Goal: Information Seeking & Learning: Find contact information

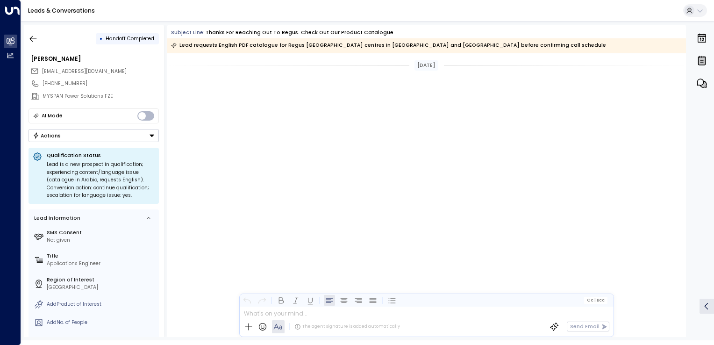
scroll to position [1550, 0]
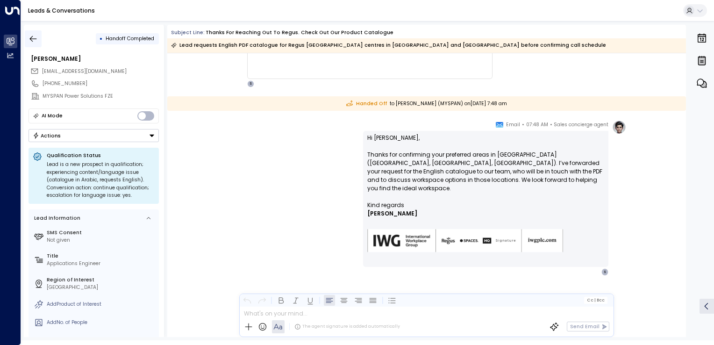
click at [29, 31] on button "button" at bounding box center [33, 38] width 17 height 17
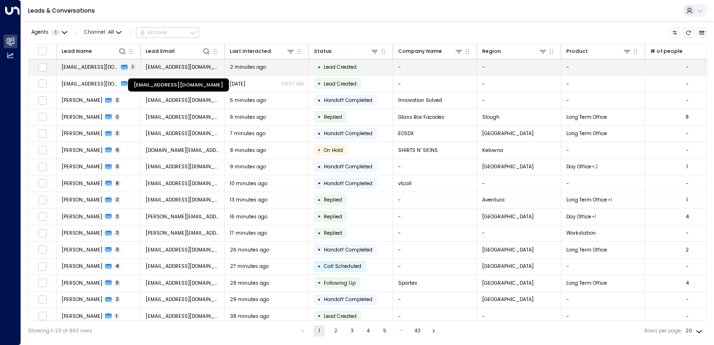
click at [160, 65] on span "[EMAIL_ADDRESS][DOMAIN_NAME]" at bounding box center [183, 67] width 74 height 7
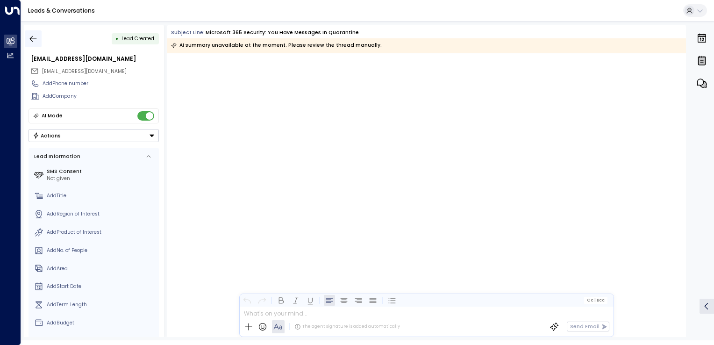
click at [31, 45] on button "button" at bounding box center [33, 38] width 17 height 17
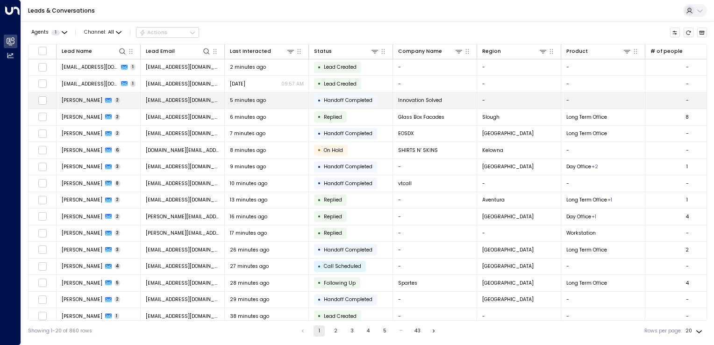
click at [175, 106] on td "[EMAIL_ADDRESS][DOMAIN_NAME]" at bounding box center [183, 101] width 84 height 16
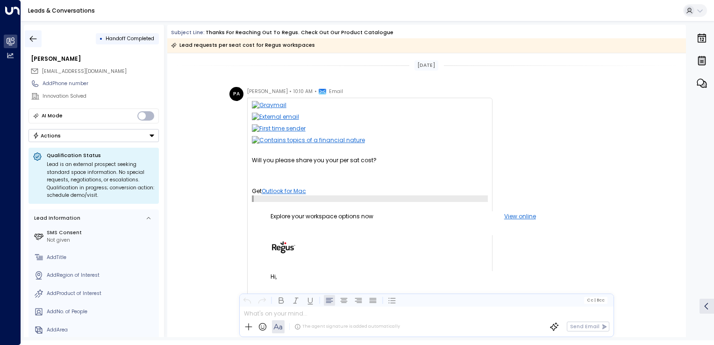
click at [29, 33] on button "button" at bounding box center [33, 38] width 17 height 17
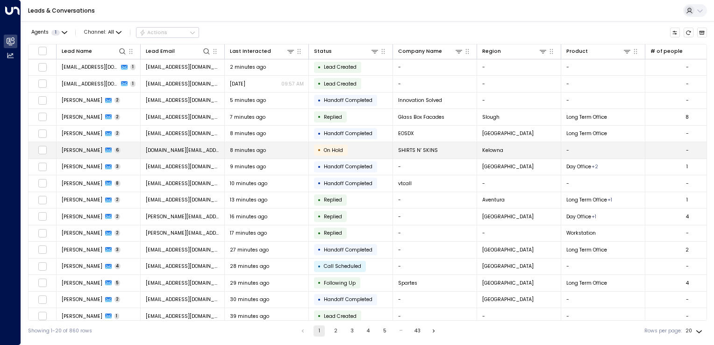
click at [172, 148] on span "[DOMAIN_NAME][EMAIL_ADDRESS][DOMAIN_NAME]" at bounding box center [183, 150] width 74 height 7
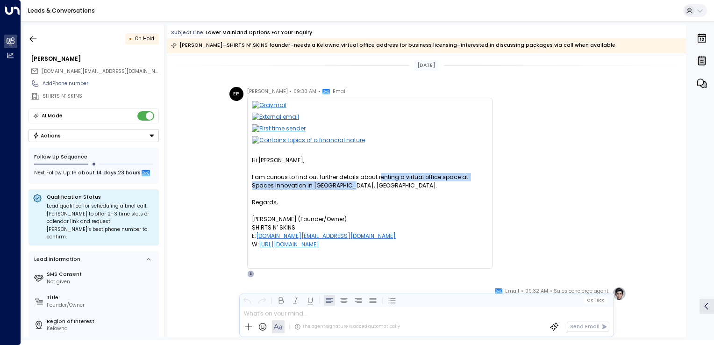
drag, startPoint x: 377, startPoint y: 177, endPoint x: 440, endPoint y: 184, distance: 64.0
click at [440, 184] on div "I am curious to find out further details about renting a virtual office space a…" at bounding box center [370, 181] width 236 height 17
drag, startPoint x: 440, startPoint y: 184, endPoint x: 381, endPoint y: 187, distance: 59.0
click at [381, 187] on div "I am curious to find out further details about renting a virtual office space a…" at bounding box center [370, 181] width 236 height 17
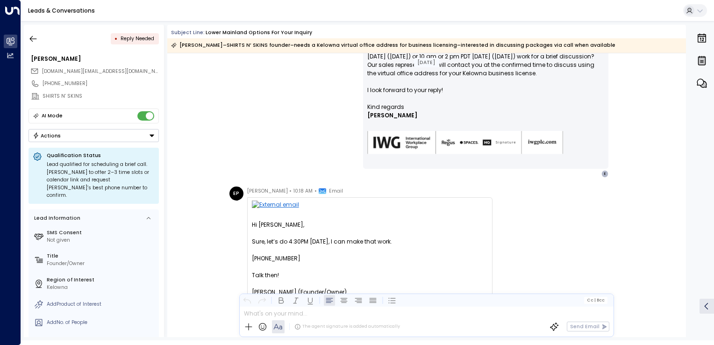
scroll to position [1034, 0]
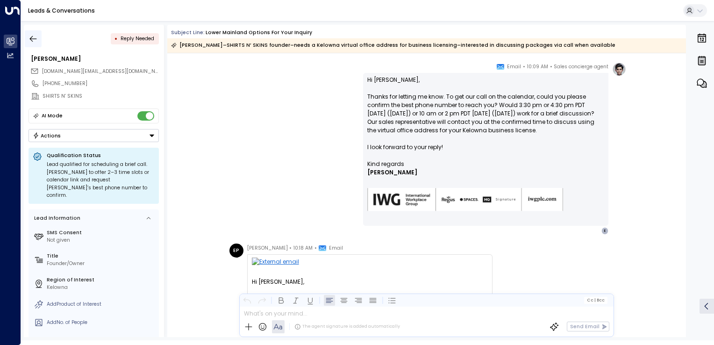
click at [32, 36] on icon "button" at bounding box center [33, 39] width 7 height 6
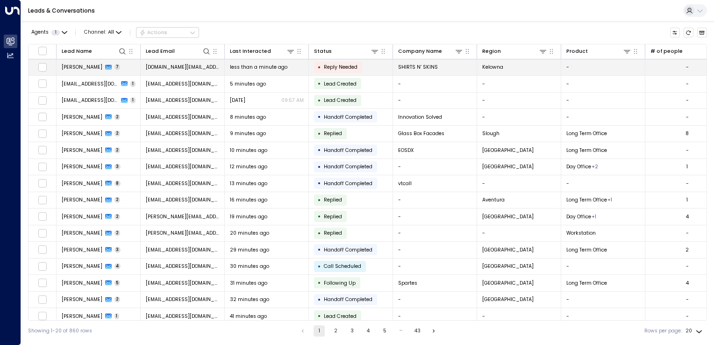
click at [189, 67] on span "[DOMAIN_NAME][EMAIL_ADDRESS][DOMAIN_NAME]" at bounding box center [183, 67] width 74 height 7
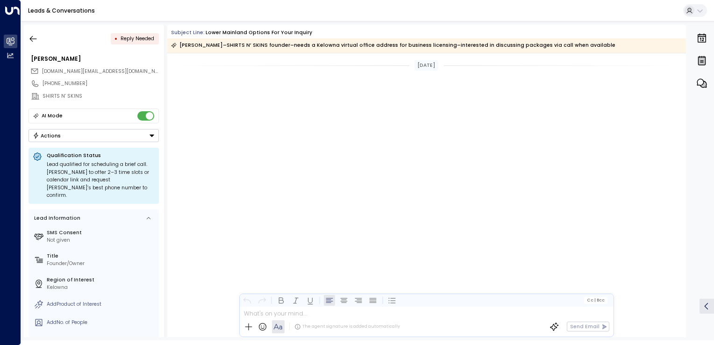
scroll to position [1211, 0]
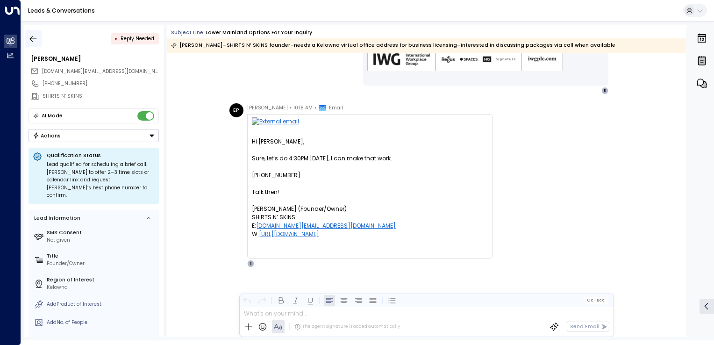
click at [32, 41] on icon "button" at bounding box center [33, 39] width 7 height 6
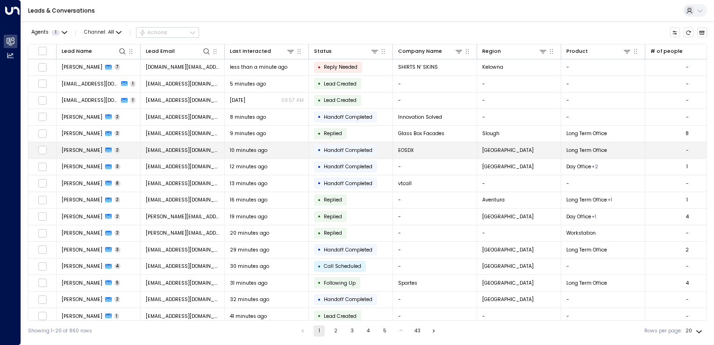
click at [175, 151] on span "[EMAIL_ADDRESS][DOMAIN_NAME]" at bounding box center [183, 150] width 74 height 7
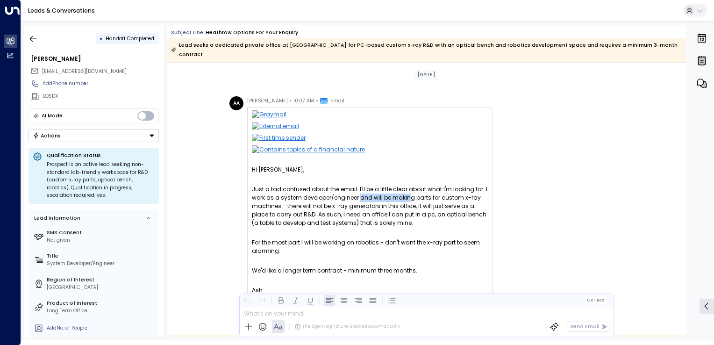
drag, startPoint x: 359, startPoint y: 189, endPoint x: 406, endPoint y: 191, distance: 46.8
click at [406, 191] on div "Just a tad confused about the email. I'll be a little clear about what I'm look…" at bounding box center [370, 206] width 236 height 42
click at [316, 207] on div "Just a tad confused about the email. I'll be a little clear about what I'm look…" at bounding box center [370, 206] width 236 height 42
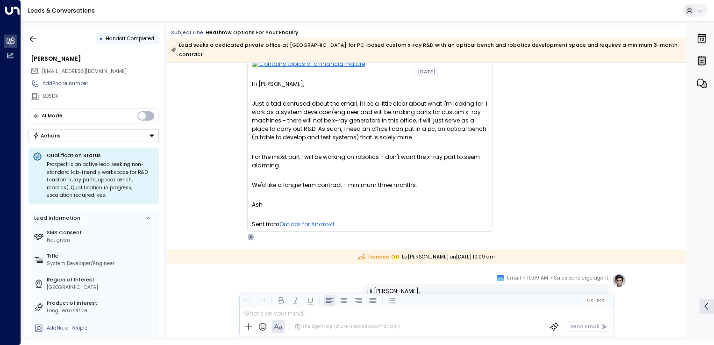
scroll to position [93, 0]
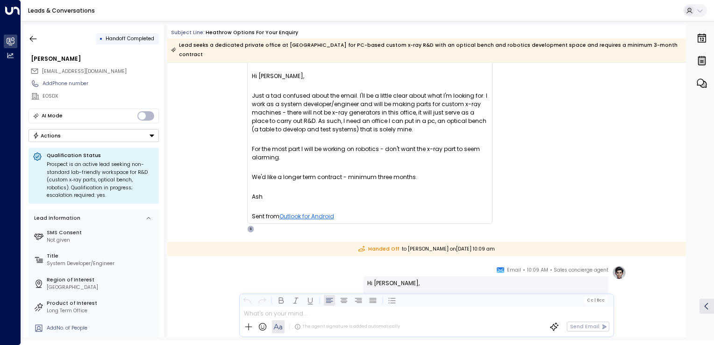
click at [68, 71] on span "[EMAIL_ADDRESS][DOMAIN_NAME]" at bounding box center [84, 71] width 85 height 7
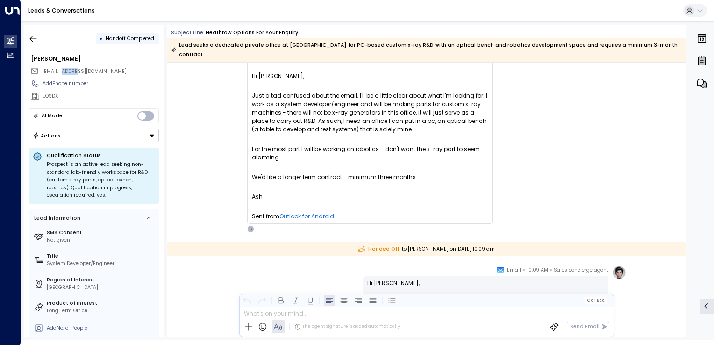
click at [68, 71] on span "[EMAIL_ADDRESS][DOMAIN_NAME]" at bounding box center [84, 71] width 85 height 7
drag, startPoint x: 41, startPoint y: 72, endPoint x: 98, endPoint y: 72, distance: 57.0
click at [98, 72] on div "[EMAIL_ADDRESS][DOMAIN_NAME]" at bounding box center [94, 71] width 129 height 12
copy span "[EMAIL_ADDRESS][DOMAIN_NAME]"
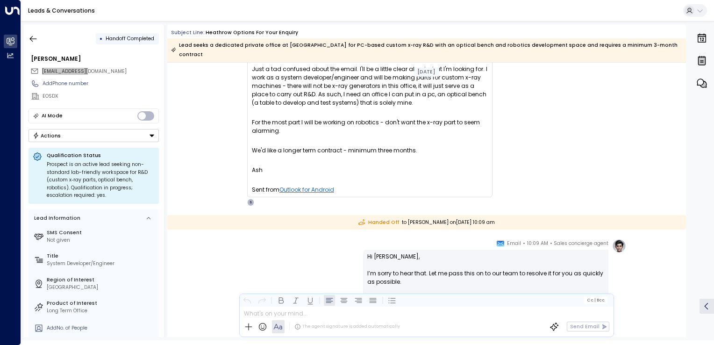
scroll to position [118, 0]
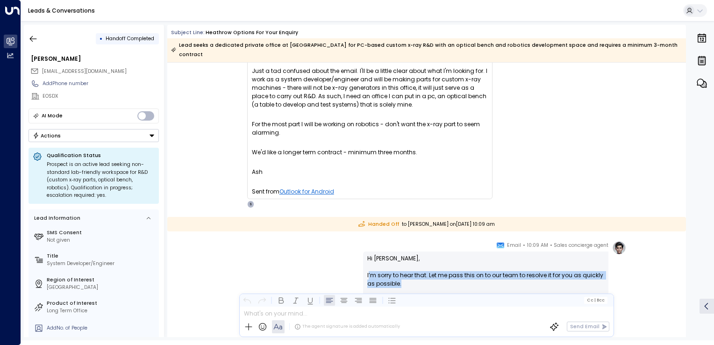
drag, startPoint x: 367, startPoint y: 266, endPoint x: 400, endPoint y: 271, distance: 32.7
click at [400, 271] on p "Hi Ash, I’m sorry to hear that. Let me pass this on to our team to resolve it f…" at bounding box center [485, 275] width 237 height 42
drag, startPoint x: 400, startPoint y: 271, endPoint x: 409, endPoint y: 272, distance: 9.4
click at [409, 272] on p "Hi Ash, I’m sorry to hear that. Let me pass this on to our team to resolve it f…" at bounding box center [485, 275] width 237 height 42
click at [392, 273] on p "Hi Ash, I’m sorry to hear that. Let me pass this on to our team to resolve it f…" at bounding box center [485, 275] width 237 height 42
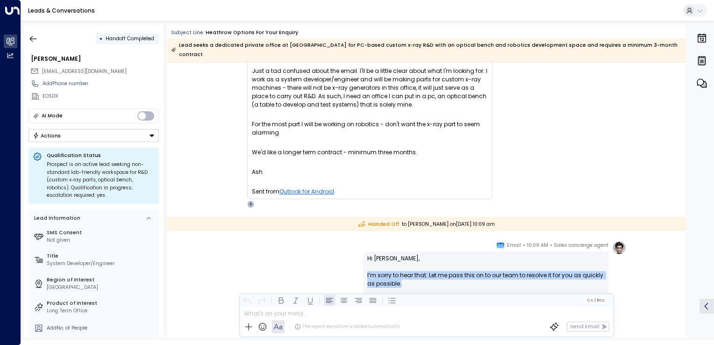
drag, startPoint x: 402, startPoint y: 275, endPoint x: 360, endPoint y: 267, distance: 42.9
click at [360, 267] on div "Sales concierge agent • 10:09 AM • Email Hi Ash, I’m sorry to hear that. Let me…" at bounding box center [427, 306] width 400 height 130
copy p "I’m sorry to hear that. Let me pass this on to our team to resolve it for you a…"
click at [38, 40] on button "button" at bounding box center [33, 38] width 17 height 17
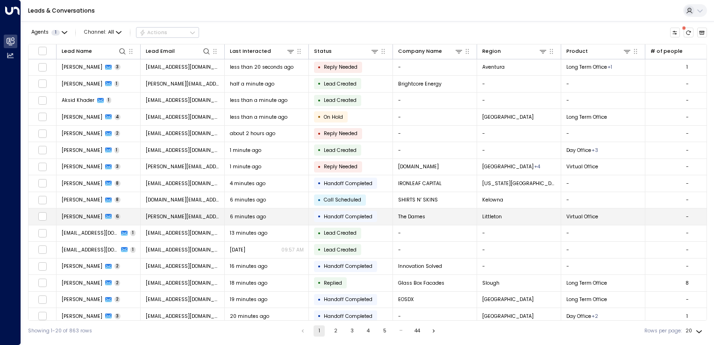
click at [180, 213] on span "[PERSON_NAME][EMAIL_ADDRESS][DOMAIN_NAME]" at bounding box center [183, 216] width 74 height 7
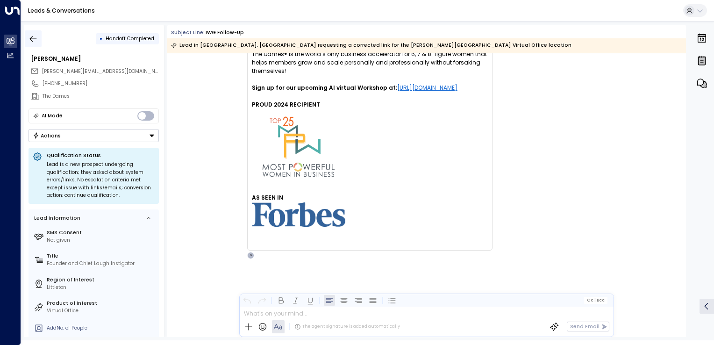
click at [36, 42] on icon "button" at bounding box center [33, 38] width 9 height 9
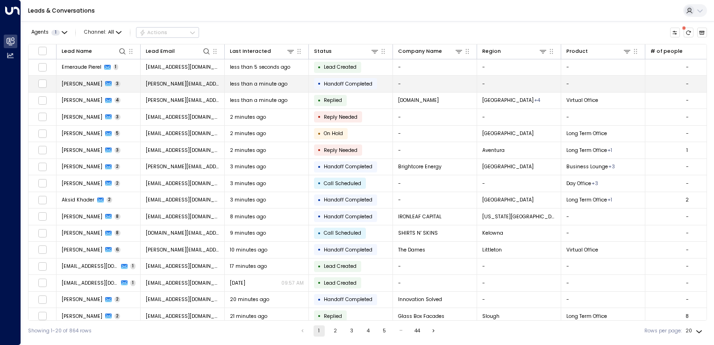
click at [170, 85] on span "alexis.coelho@reddit.com" at bounding box center [183, 83] width 74 height 7
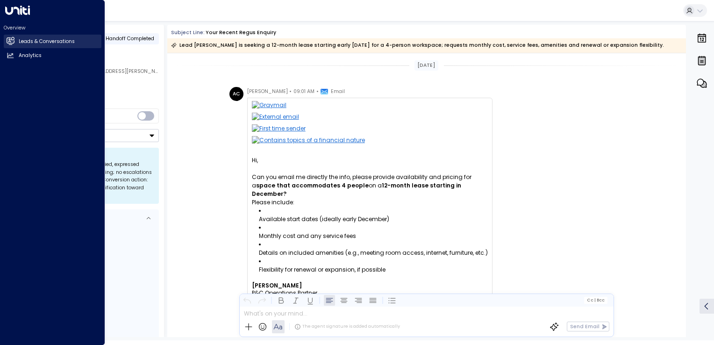
click at [39, 36] on link "Leads & Conversations Leads & Conversations" at bounding box center [53, 42] width 98 height 14
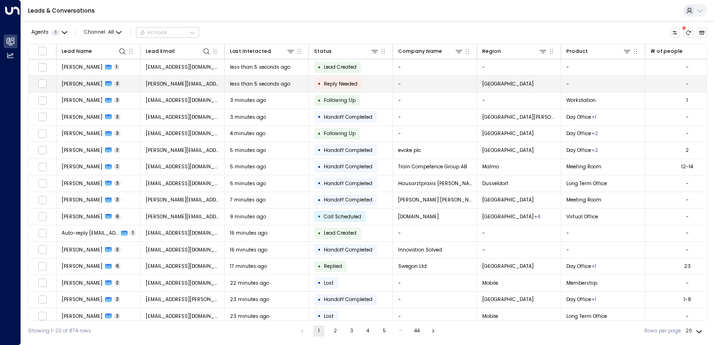
click at [175, 88] on td "sathyanarayanan.g@usemultiplier.com" at bounding box center [183, 84] width 84 height 16
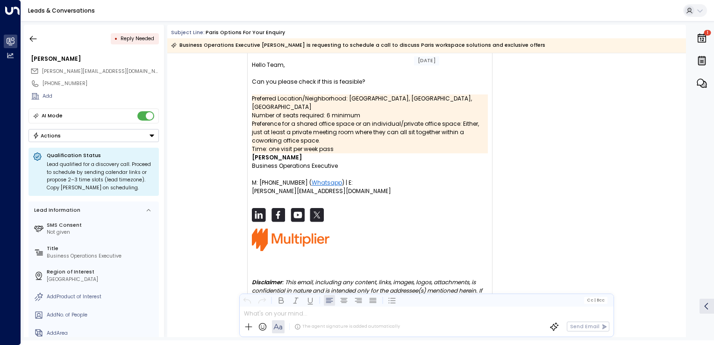
scroll to position [617, 0]
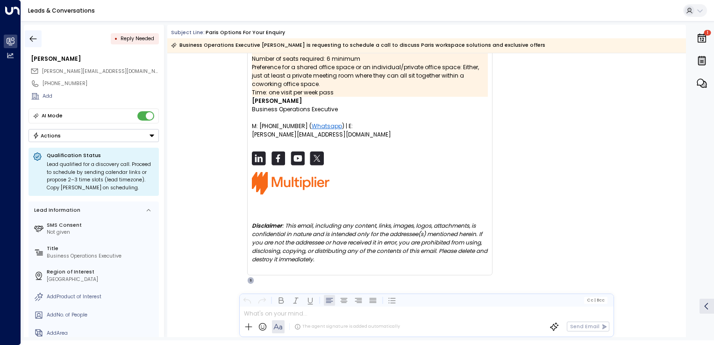
click at [33, 35] on icon "button" at bounding box center [33, 38] width 9 height 9
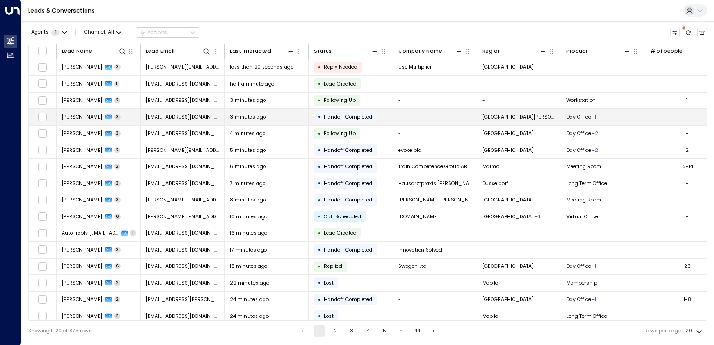
click at [233, 116] on span "3 minutes ago" at bounding box center [248, 117] width 36 height 7
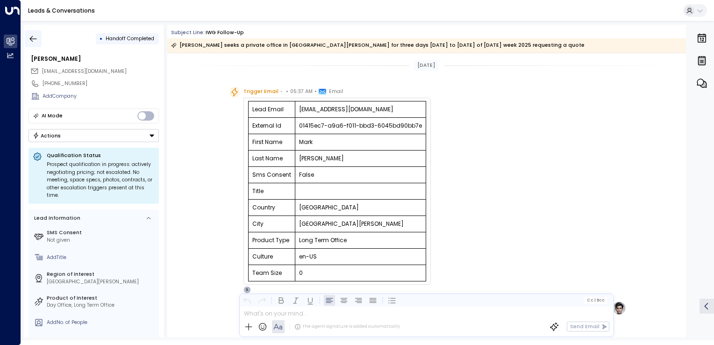
click at [29, 36] on icon "button" at bounding box center [33, 38] width 9 height 9
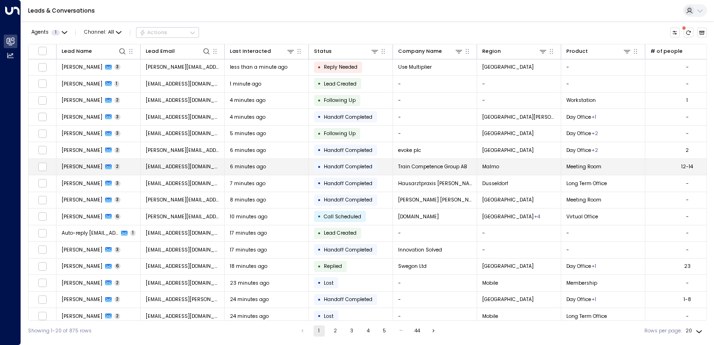
click at [220, 159] on td "planering@trainpool.se" at bounding box center [183, 167] width 84 height 16
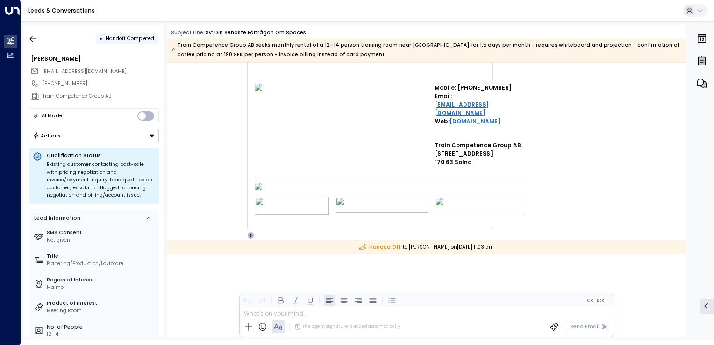
scroll to position [100, 0]
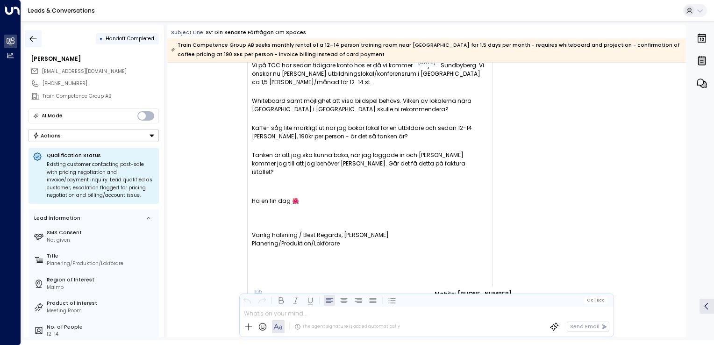
click at [34, 39] on icon "button" at bounding box center [33, 38] width 9 height 9
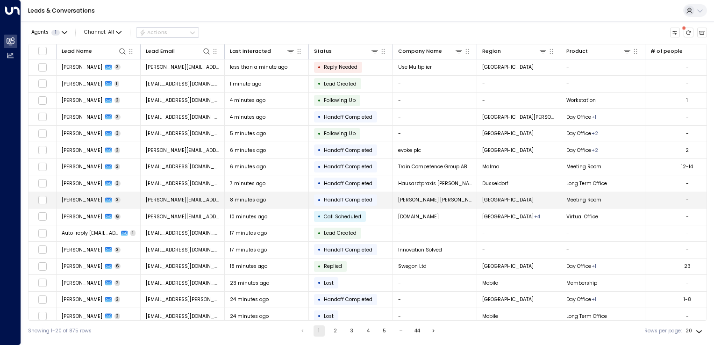
click at [218, 201] on td "ana@munizspada.com.br" at bounding box center [183, 200] width 84 height 16
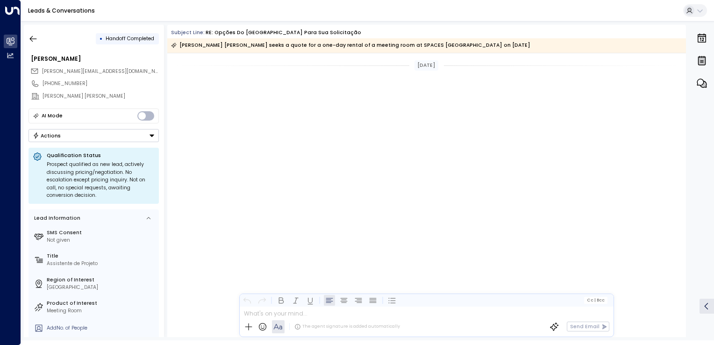
scroll to position [543, 0]
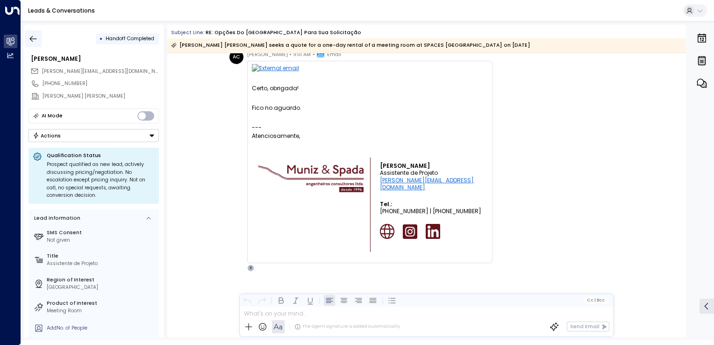
click at [38, 35] on button "button" at bounding box center [33, 38] width 17 height 17
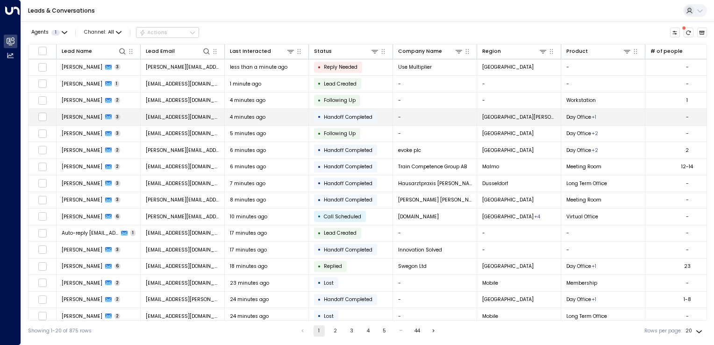
click at [174, 122] on td "mlockwood07@gmail.com" at bounding box center [183, 117] width 84 height 16
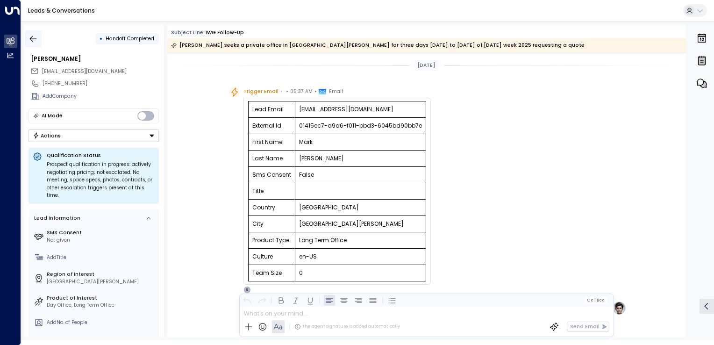
click at [34, 39] on icon "button" at bounding box center [33, 38] width 9 height 9
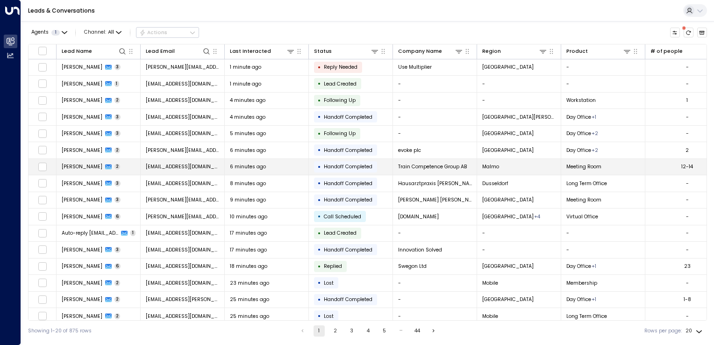
click at [199, 169] on span "planering@trainpool.se" at bounding box center [183, 166] width 74 height 7
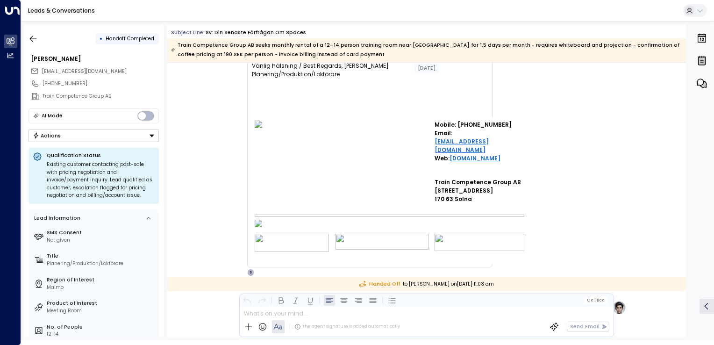
scroll to position [207, 0]
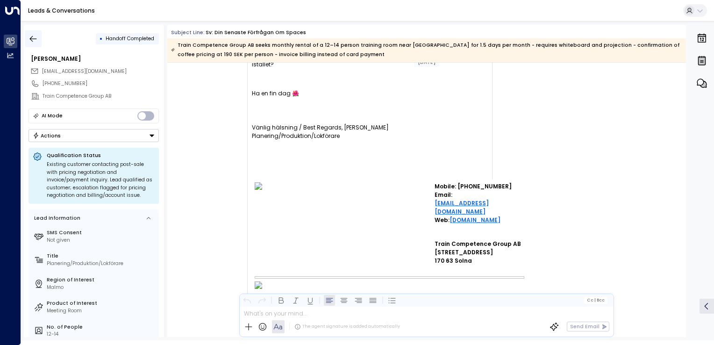
click at [39, 36] on button "button" at bounding box center [33, 38] width 17 height 17
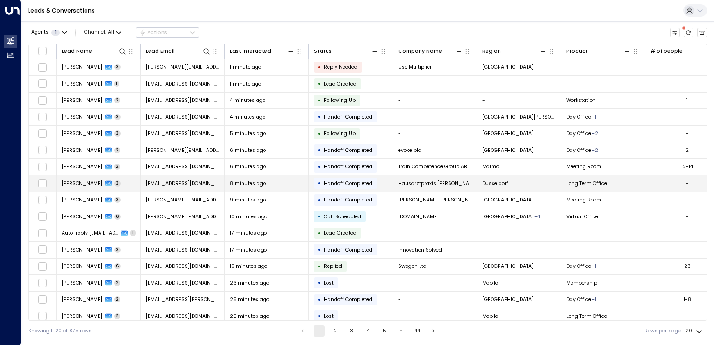
click at [187, 183] on span "drcemalselcan@gmail.com" at bounding box center [183, 183] width 74 height 7
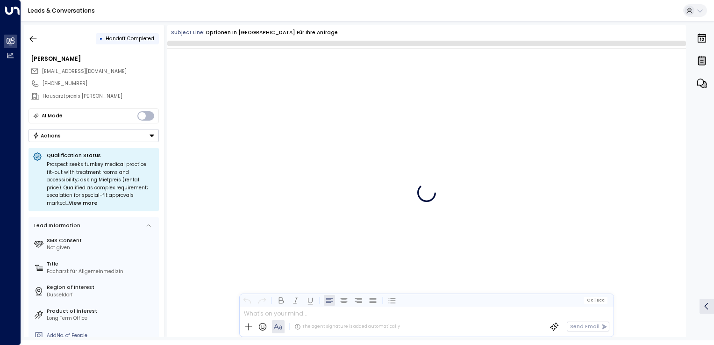
scroll to position [577, 0]
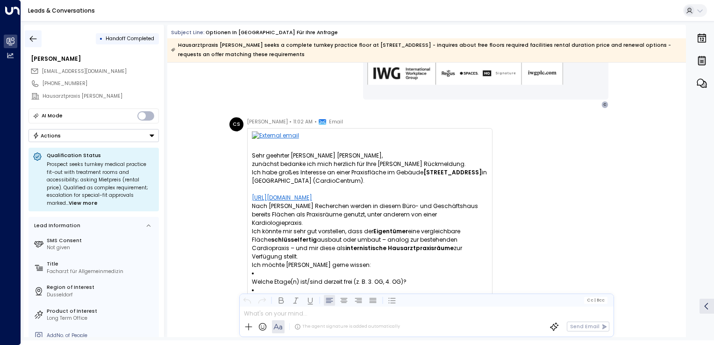
click at [37, 37] on icon "button" at bounding box center [33, 38] width 9 height 9
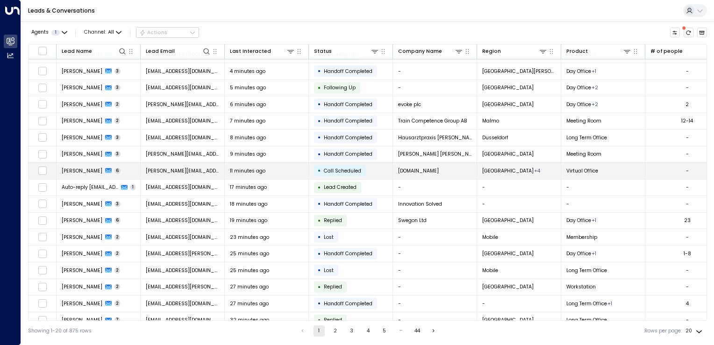
scroll to position [71, 0]
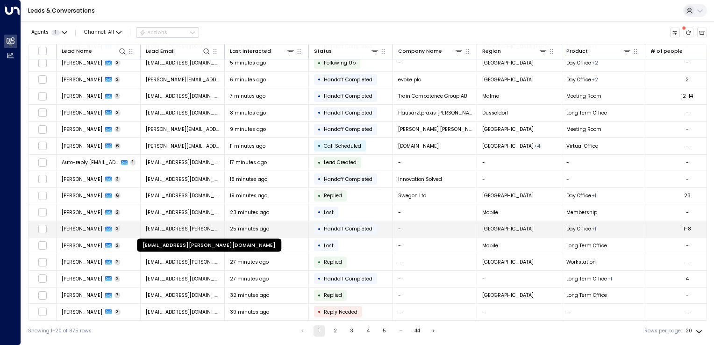
click at [151, 225] on span "valter.anacleto@jobdeploy.com" at bounding box center [183, 228] width 74 height 7
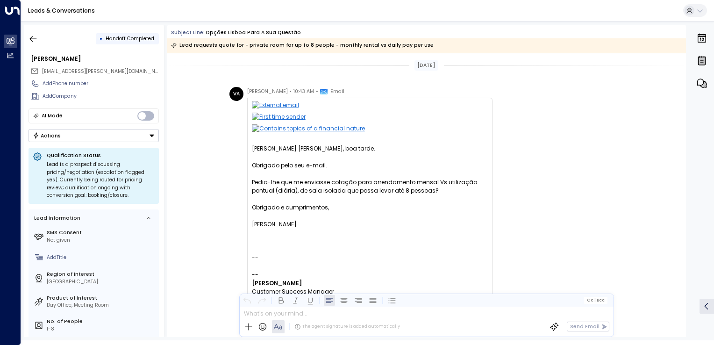
scroll to position [369, 0]
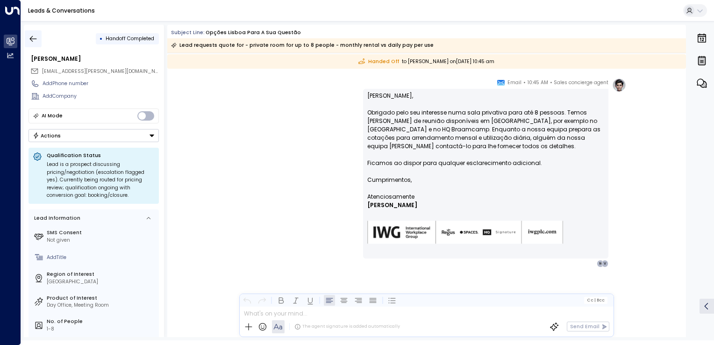
click at [28, 40] on button "button" at bounding box center [33, 38] width 17 height 17
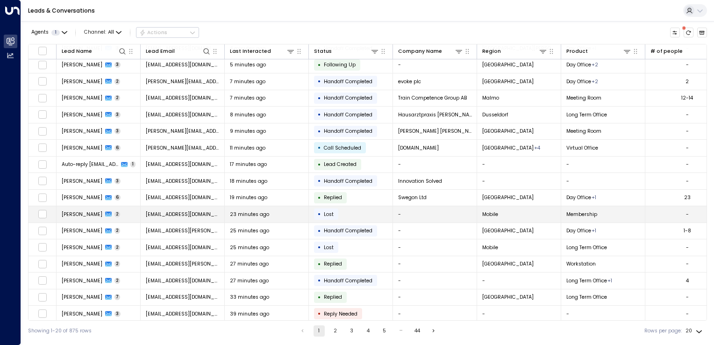
scroll to position [71, 0]
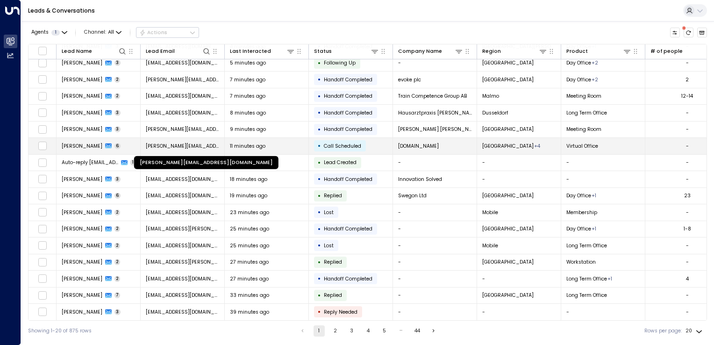
click at [162, 143] on span "[PERSON_NAME][EMAIL_ADDRESS][DOMAIN_NAME]" at bounding box center [183, 146] width 74 height 7
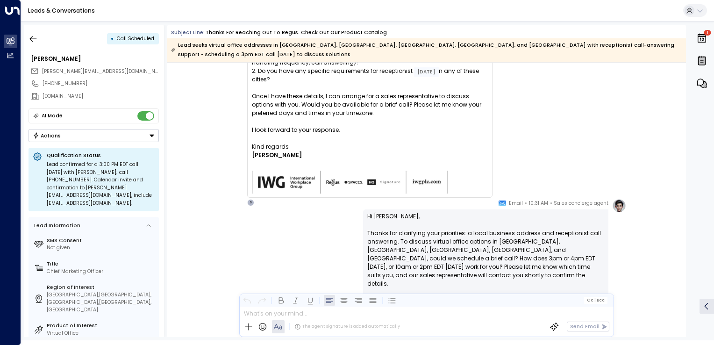
scroll to position [2153, 0]
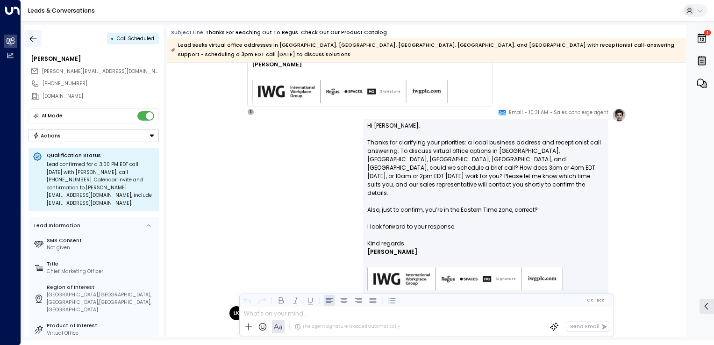
click at [37, 38] on icon "button" at bounding box center [33, 38] width 9 height 9
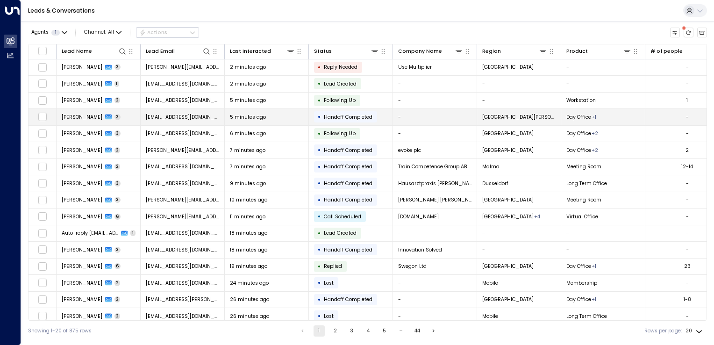
click at [184, 114] on span "mlockwood07@gmail.com" at bounding box center [183, 117] width 74 height 7
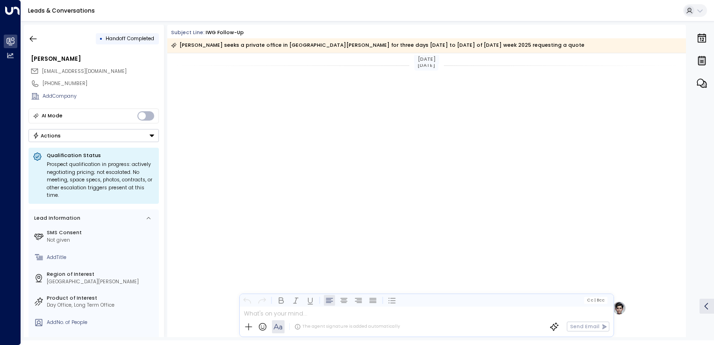
scroll to position [596, 0]
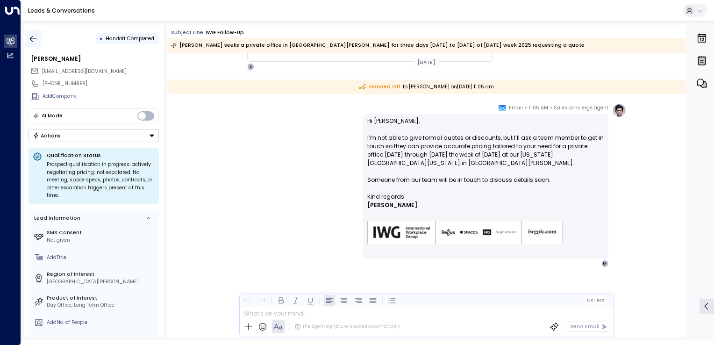
click at [28, 37] on button "button" at bounding box center [33, 38] width 17 height 17
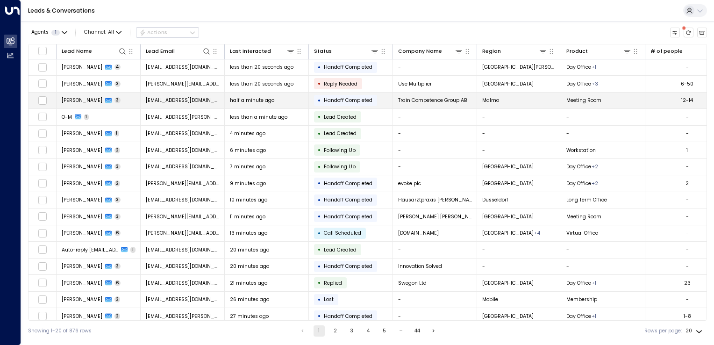
click at [179, 104] on td "planering@trainpool.se" at bounding box center [183, 101] width 84 height 16
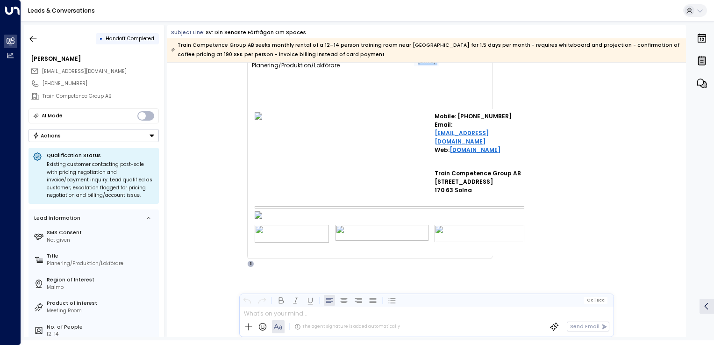
scroll to position [753, 0]
click at [34, 42] on icon "button" at bounding box center [33, 38] width 9 height 9
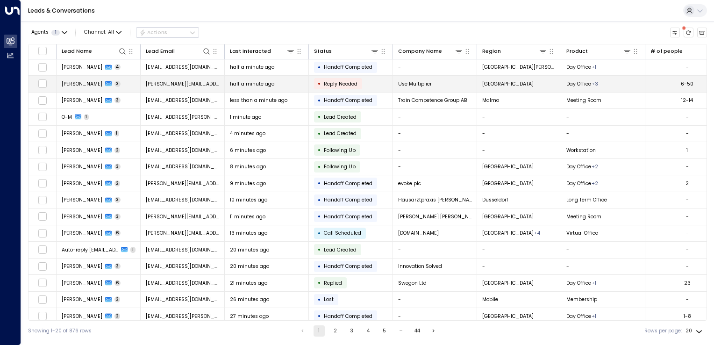
click at [175, 76] on td "sathyanarayanan.g@usemultiplier.com" at bounding box center [183, 84] width 84 height 16
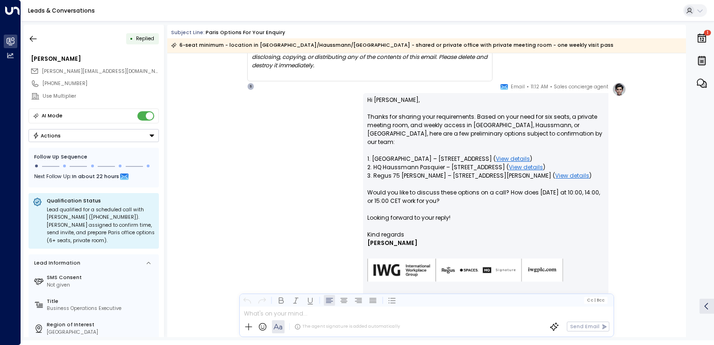
scroll to position [841, 0]
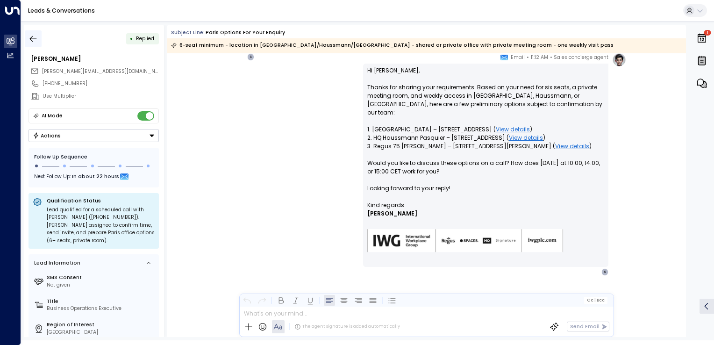
click at [33, 34] on icon "button" at bounding box center [33, 38] width 9 height 9
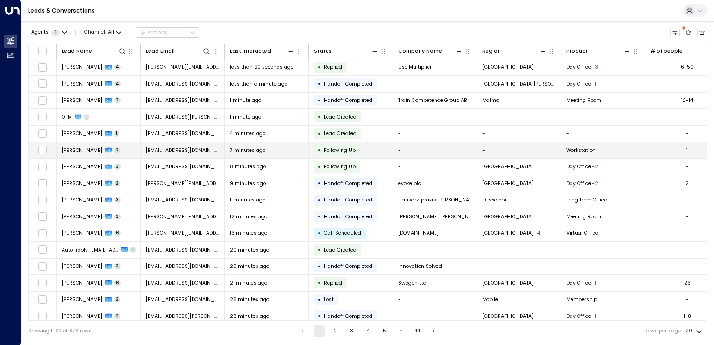
click at [190, 143] on td "na.scimentobruno@hotmail.com" at bounding box center [183, 150] width 84 height 16
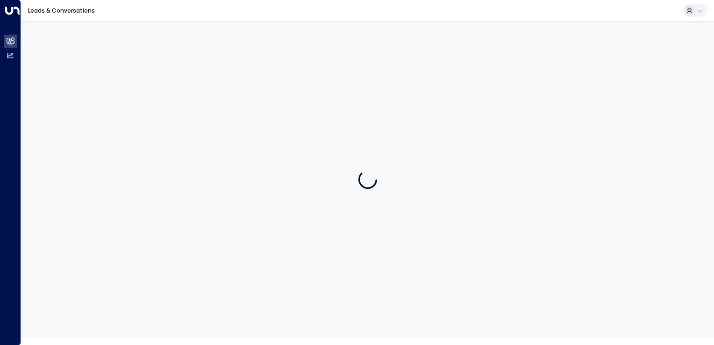
click at [190, 143] on div at bounding box center [367, 179] width 693 height 316
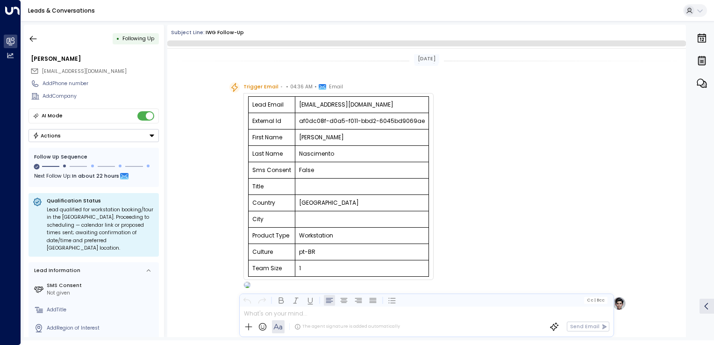
scroll to position [433, 0]
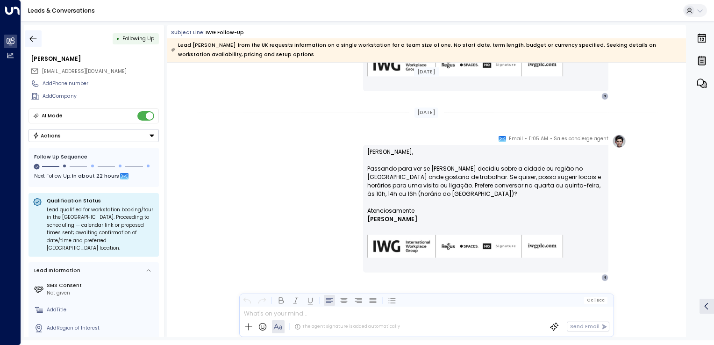
click at [30, 33] on button "button" at bounding box center [33, 38] width 17 height 17
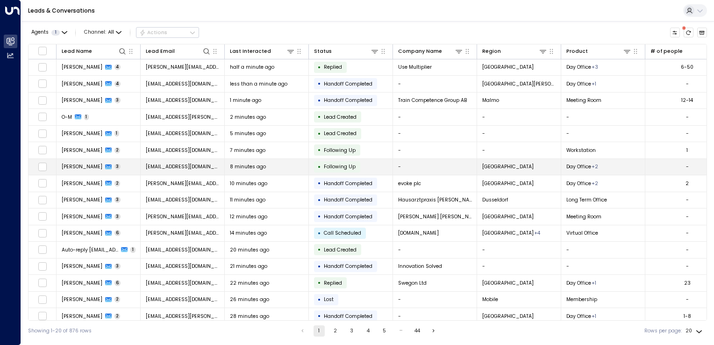
click at [202, 166] on td "everschoor@cle-ver.nl" at bounding box center [183, 167] width 84 height 16
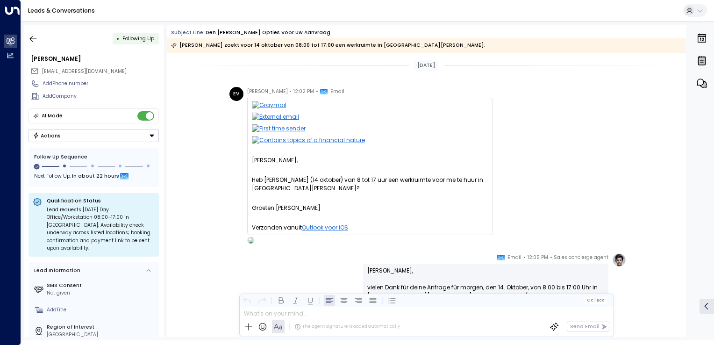
scroll to position [402, 0]
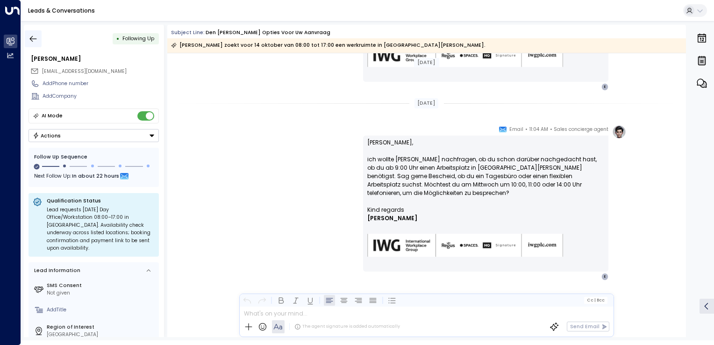
click at [40, 37] on button "button" at bounding box center [33, 38] width 17 height 17
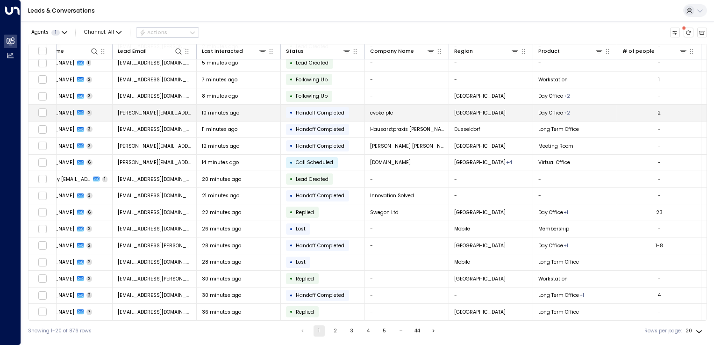
scroll to position [71, 0]
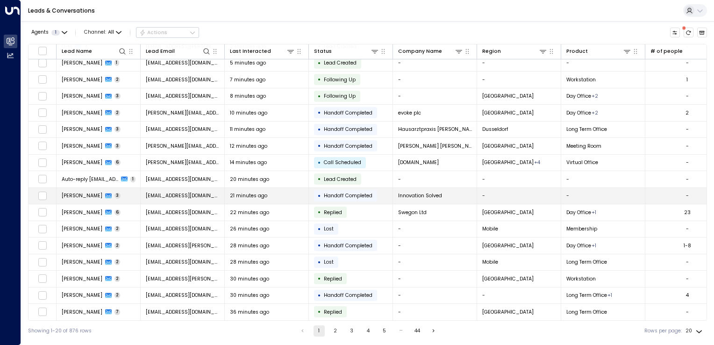
click at [167, 189] on td "[EMAIL_ADDRESS][DOMAIN_NAME]" at bounding box center [183, 196] width 84 height 16
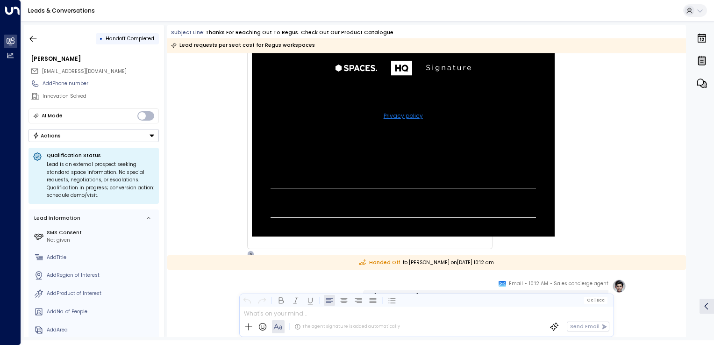
scroll to position [568, 0]
click at [31, 43] on icon "button" at bounding box center [33, 38] width 9 height 9
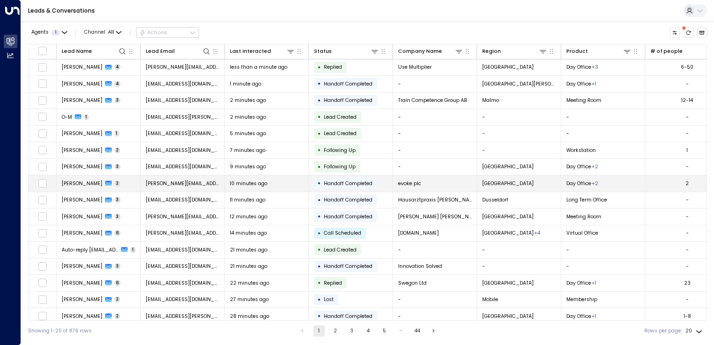
scroll to position [71, 0]
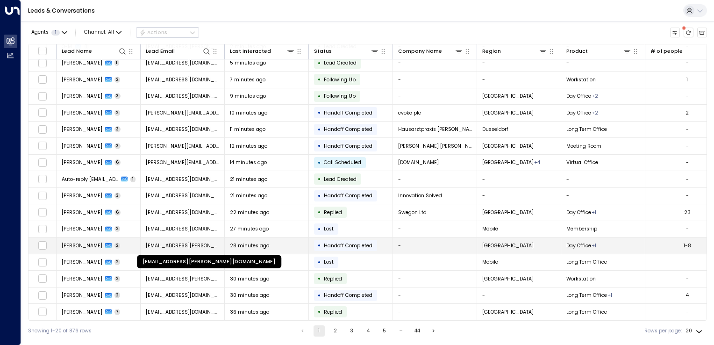
click at [175, 242] on span "valter.anacleto@jobdeploy.com" at bounding box center [183, 245] width 74 height 7
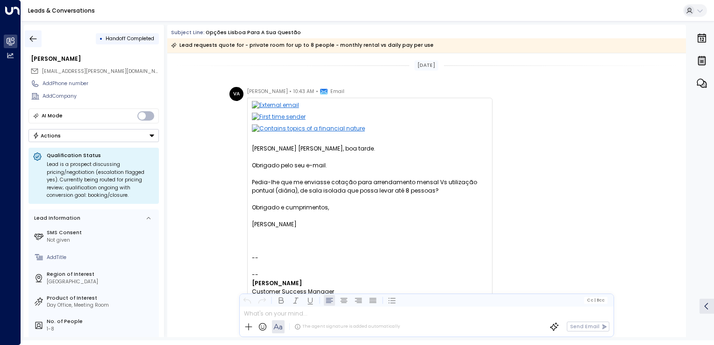
click at [33, 32] on button "button" at bounding box center [33, 38] width 17 height 17
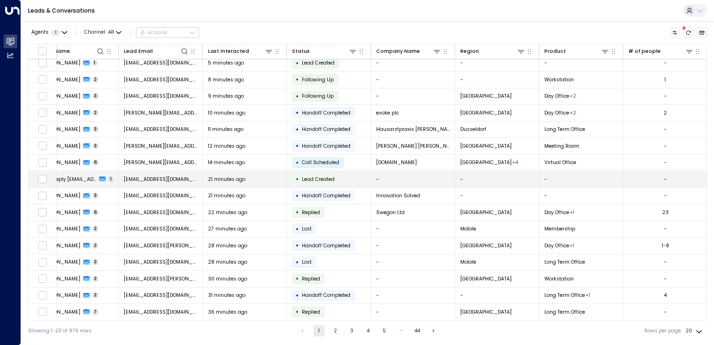
scroll to position [71, 0]
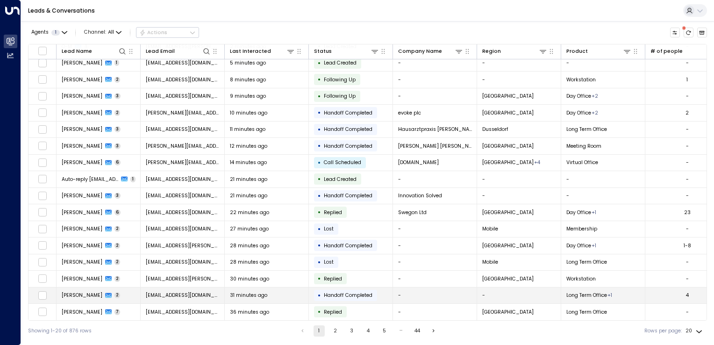
click at [189, 288] on td "tchoezin@karmastaff.com" at bounding box center [183, 295] width 84 height 16
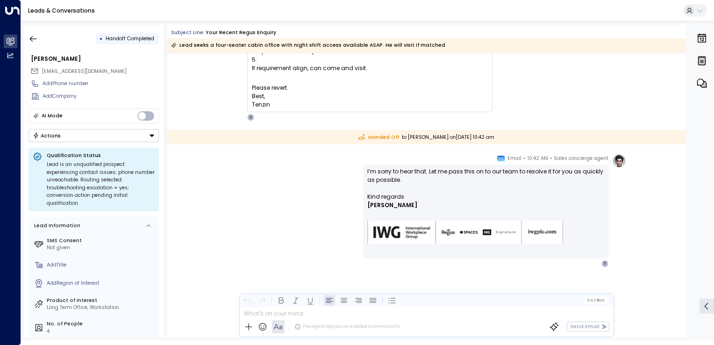
scroll to position [201, 0]
click at [672, 147] on div "Today TC Tenzin Choezin • 10:40 AM • Email The phone number is unreachable. Her…" at bounding box center [426, 94] width 519 height 485
click at [63, 69] on span "tchoezin@karmastaff.com" at bounding box center [84, 71] width 85 height 7
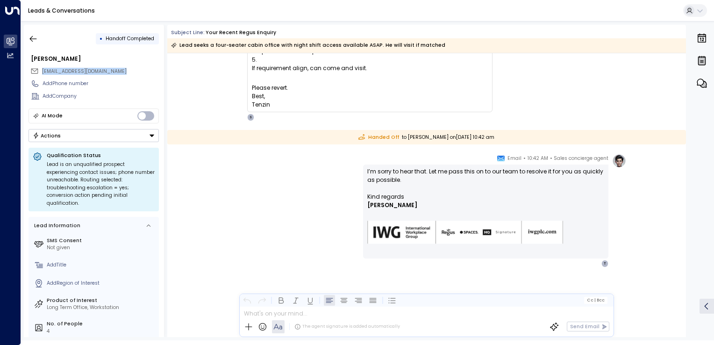
copy div "tchoezin@karmastaff.com"
